Goal: Information Seeking & Learning: Learn about a topic

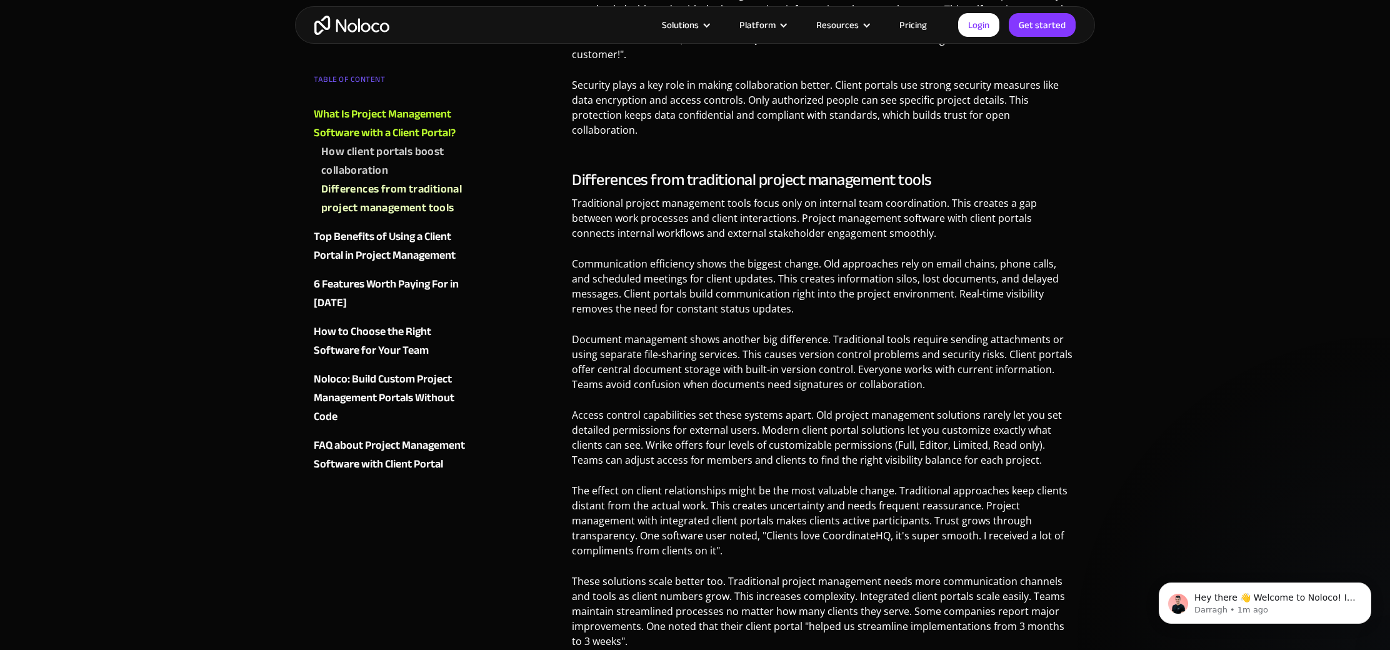
scroll to position [1460, 0]
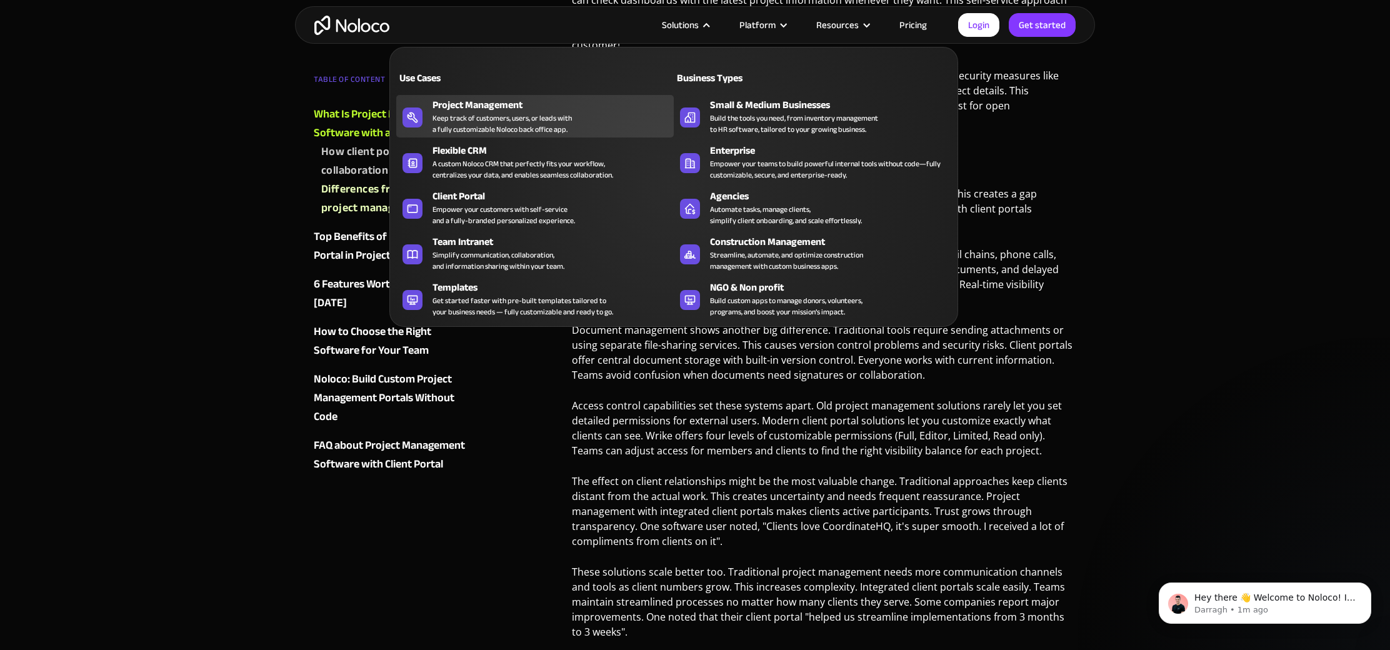
click at [527, 112] on div "Keep track of customers, users, or leads with a fully customizable Noloco back …" at bounding box center [501, 123] width 139 height 22
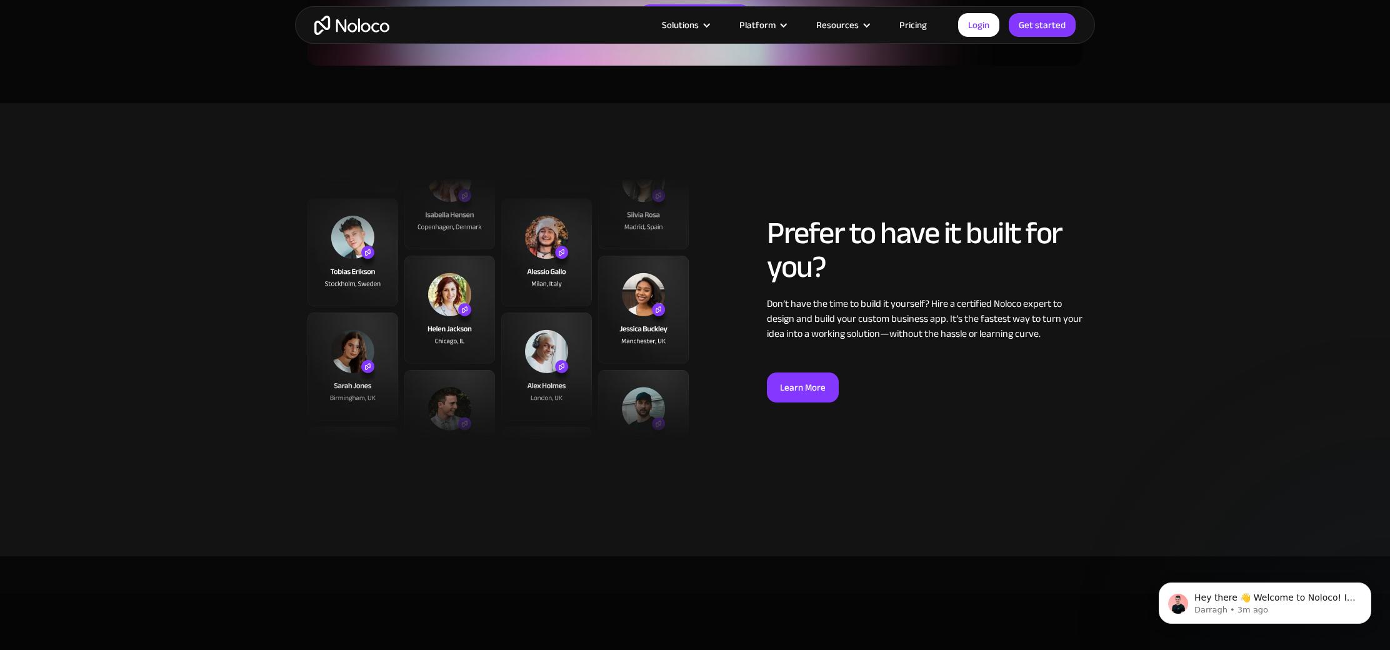
scroll to position [3025, 0]
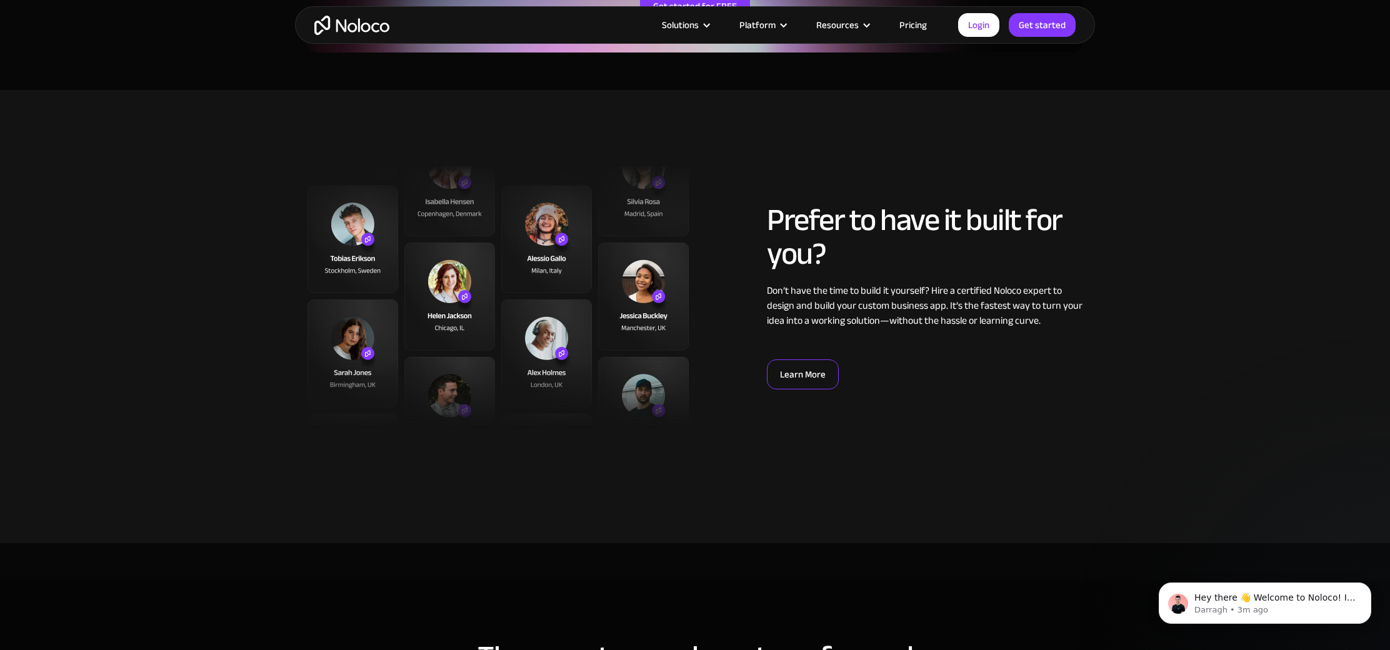
click at [822, 361] on link "Learn More" at bounding box center [803, 374] width 72 height 30
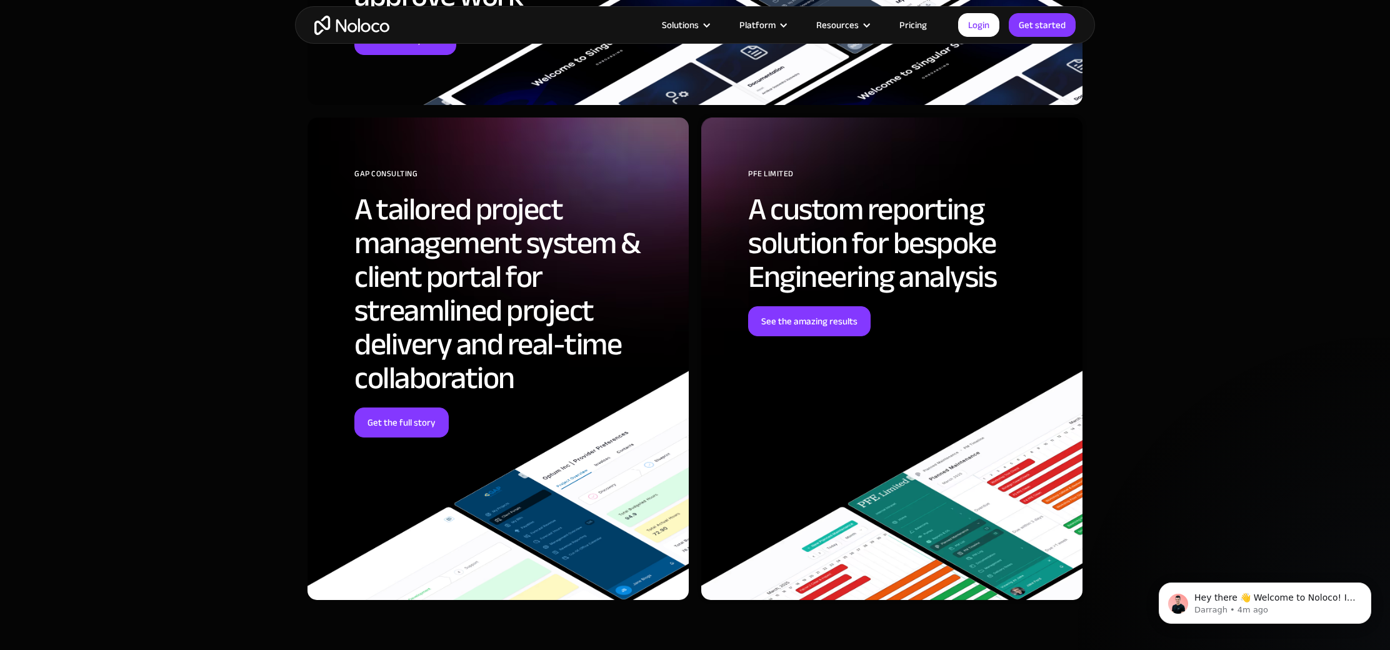
scroll to position [4079, 0]
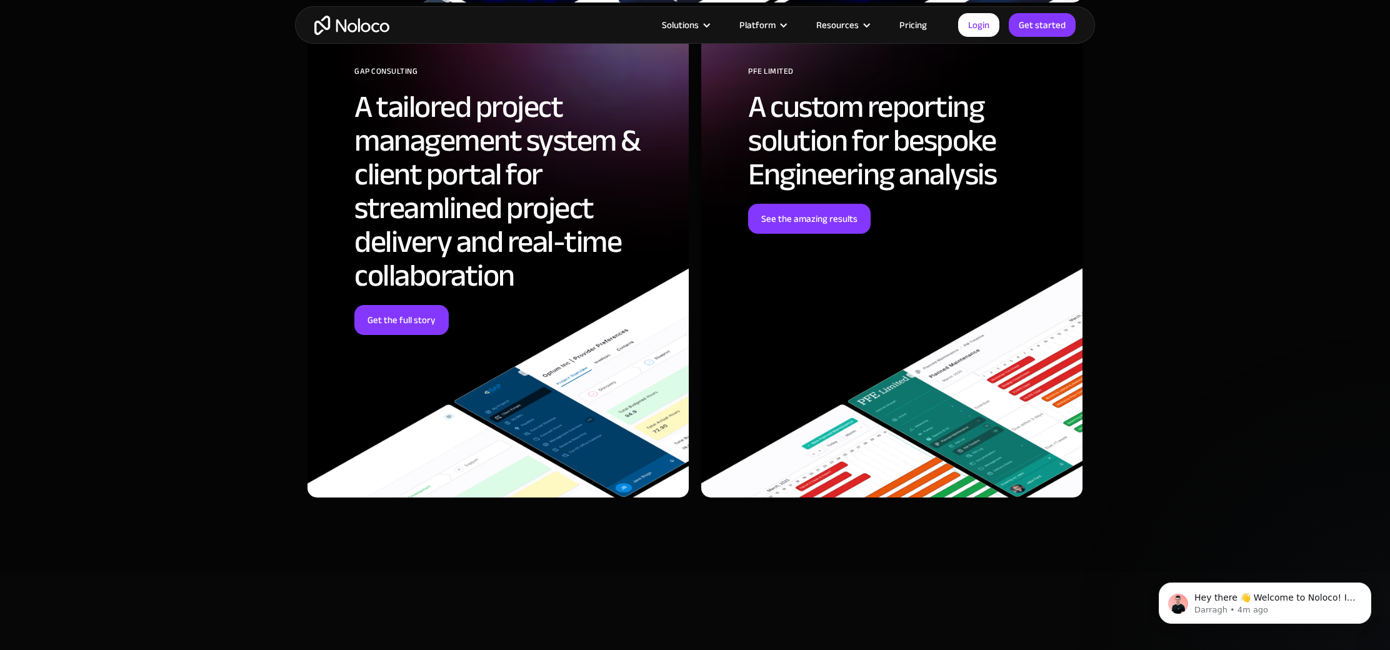
click at [401, 292] on h2 "A tailored project management system & client portal for streamlined project de…" at bounding box center [512, 191] width 316 height 202
click at [401, 313] on link "Get the full story" at bounding box center [401, 320] width 94 height 30
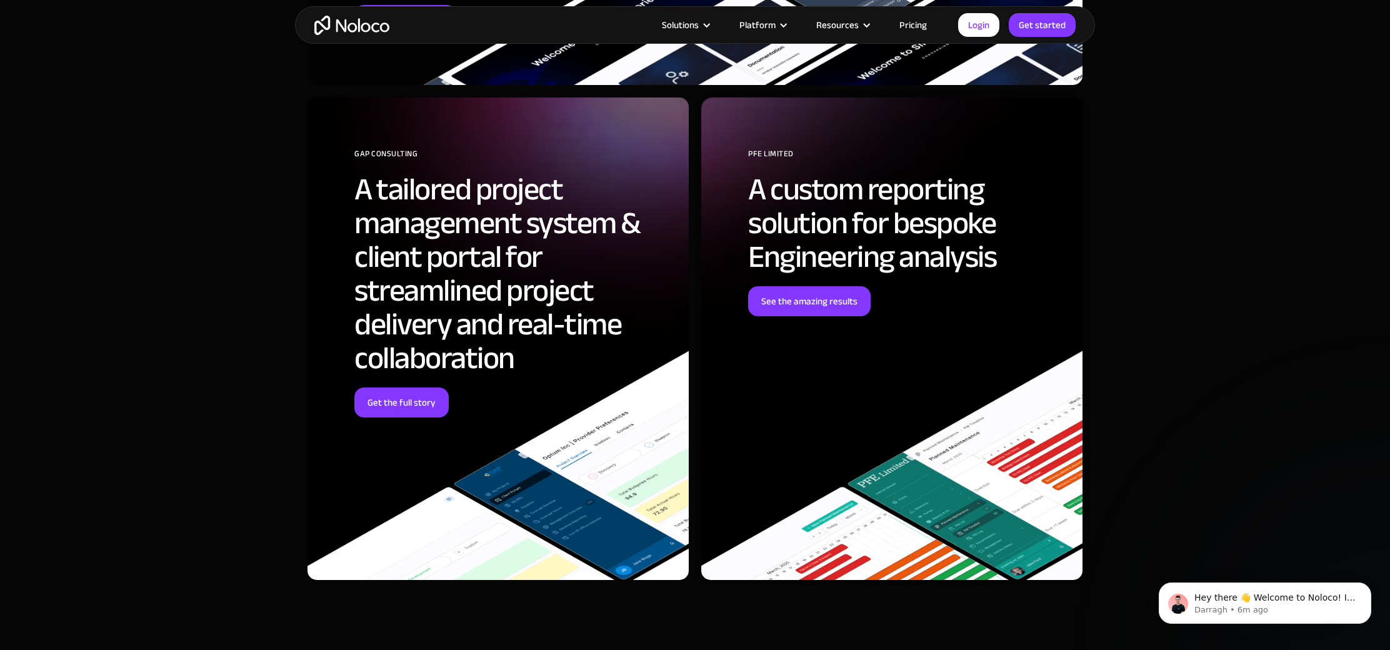
scroll to position [4644, 0]
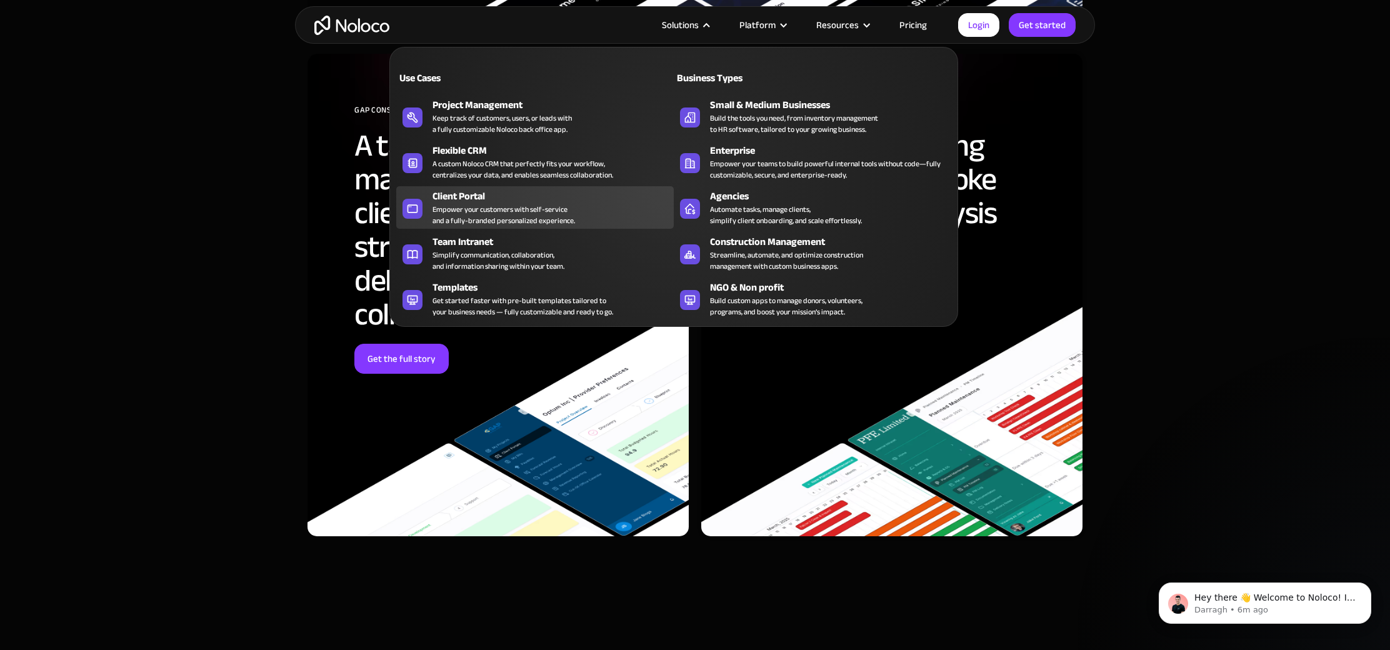
click at [502, 205] on div "Empower your customers with self-service and a fully-branded personalized exper…" at bounding box center [503, 215] width 142 height 22
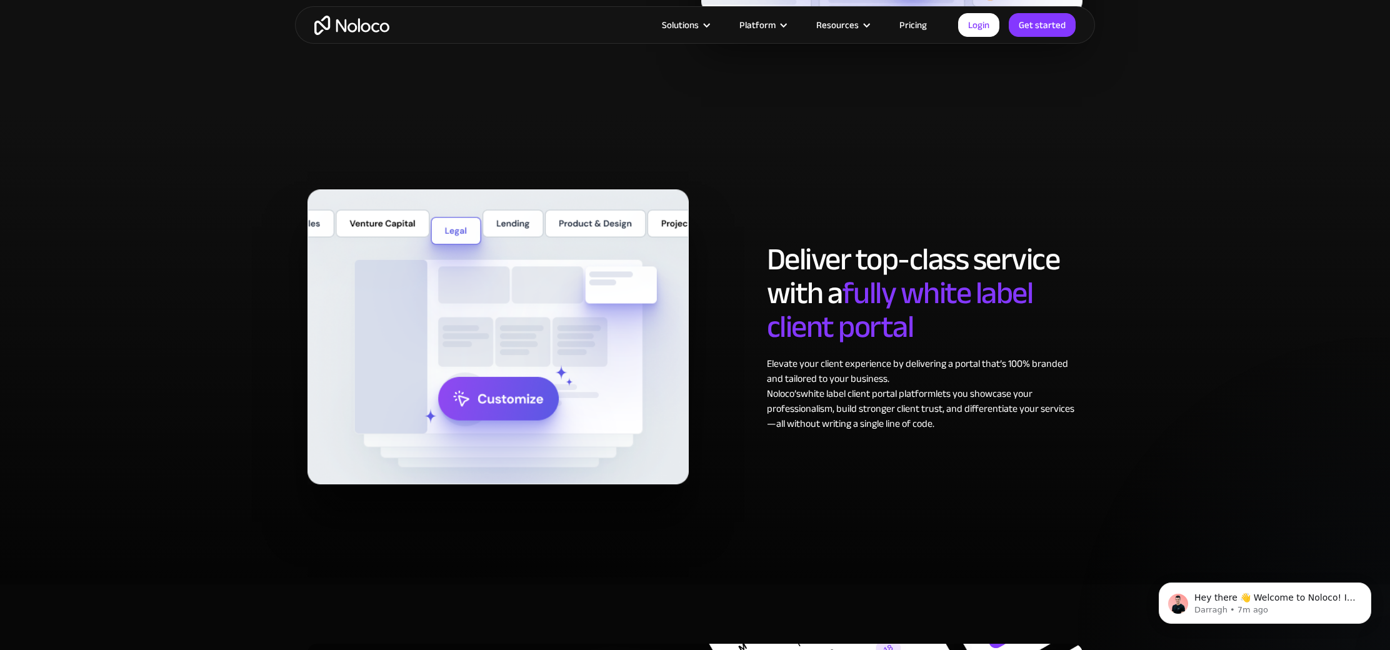
scroll to position [5974, 0]
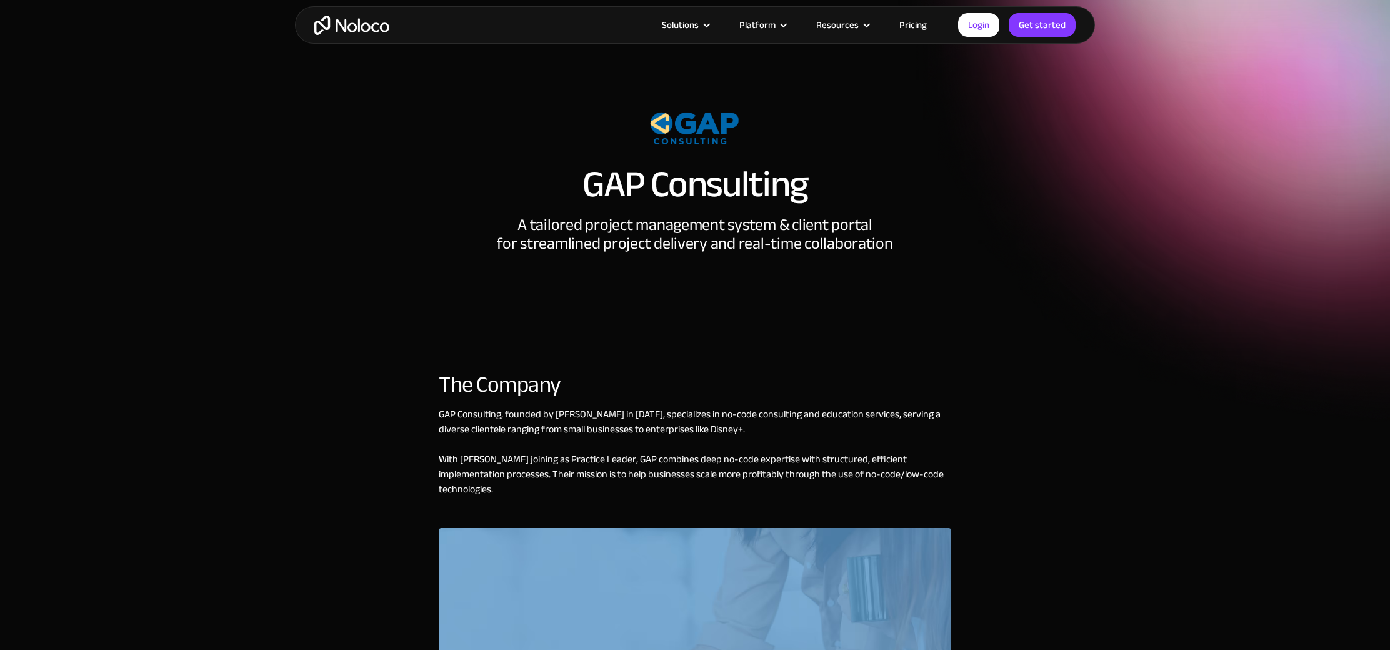
scroll to position [4644, 0]
